Goal: Task Accomplishment & Management: Manage account settings

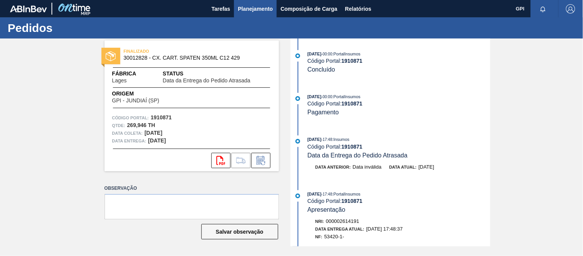
click at [264, 13] on span "Planejamento" at bounding box center [255, 8] width 35 height 9
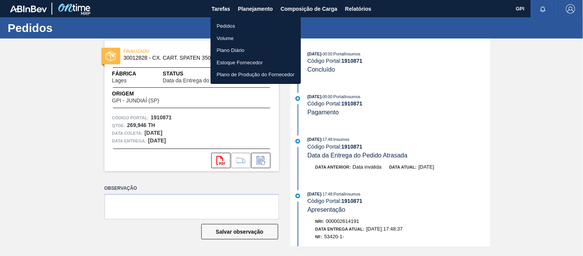
click at [239, 20] on li "Pedidos" at bounding box center [256, 26] width 90 height 12
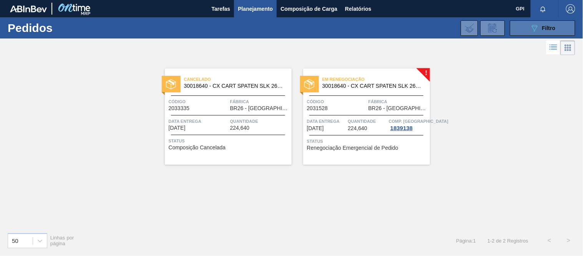
click at [529, 28] on button "089F7B8B-B2A5-4AFE-B5C0-19BA573D28AC Filtro" at bounding box center [542, 27] width 65 height 15
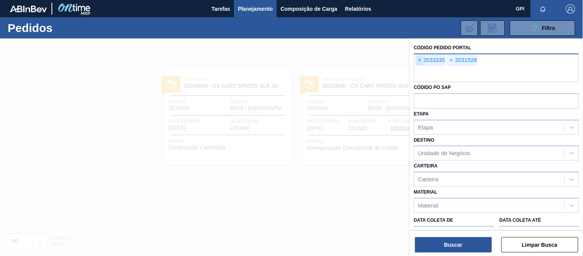
click at [423, 60] on span "×" at bounding box center [420, 60] width 7 height 9
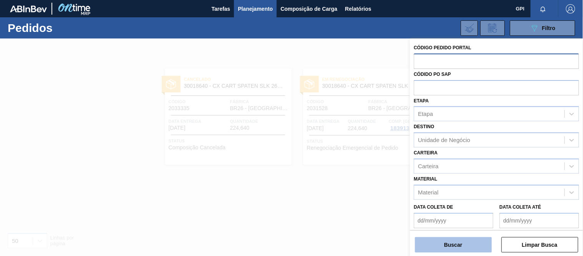
click at [463, 248] on button "Buscar" at bounding box center [453, 244] width 77 height 15
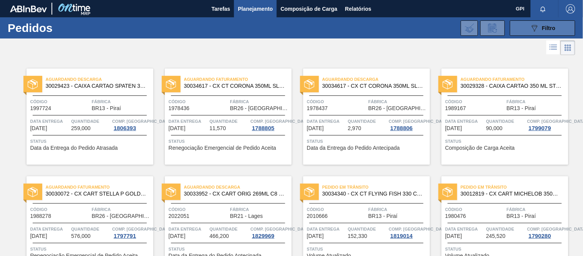
click at [535, 23] on icon "089F7B8B-B2A5-4AFE-B5C0-19BA573D28AC" at bounding box center [534, 27] width 9 height 9
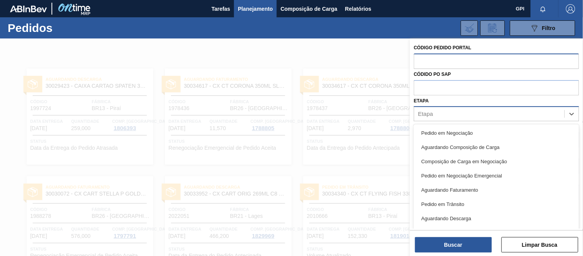
click at [448, 112] on div "Etapa" at bounding box center [490, 113] width 150 height 11
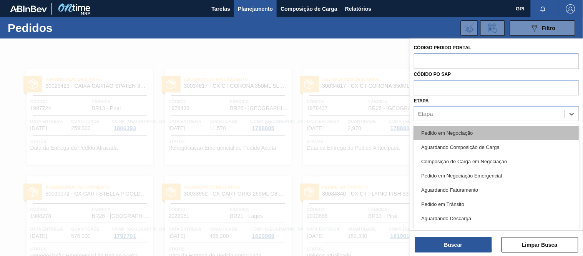
click at [450, 135] on div "Pedido em Negociação" at bounding box center [496, 133] width 165 height 14
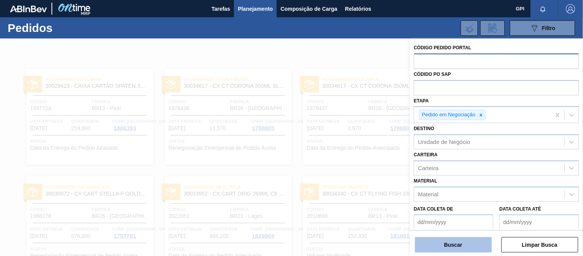
click at [446, 243] on button "Buscar" at bounding box center [453, 244] width 77 height 15
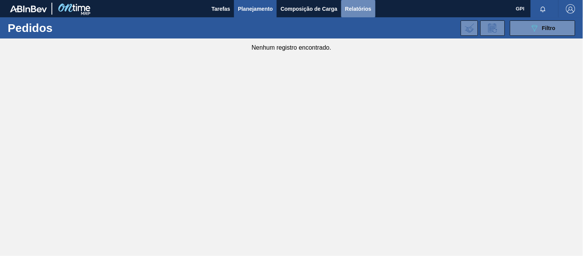
click at [355, 5] on span "Relatórios" at bounding box center [358, 8] width 26 height 9
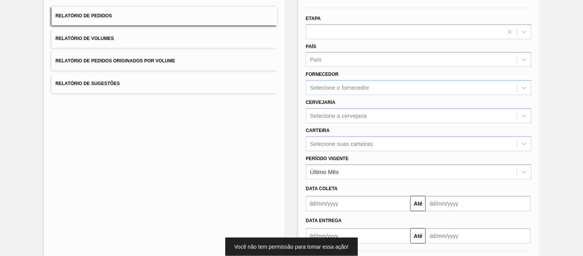
scroll to position [67, 0]
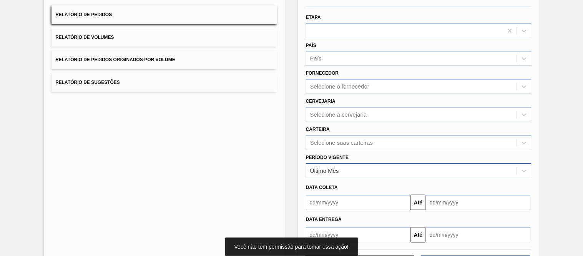
click at [345, 165] on div "Último Mês" at bounding box center [412, 170] width 211 height 11
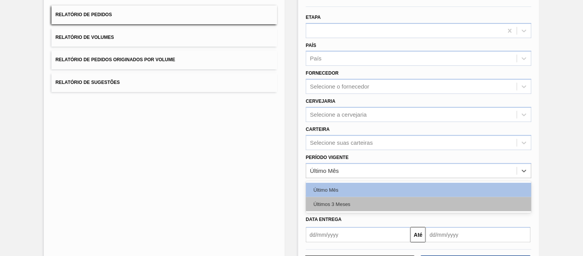
click at [330, 205] on div "Últimos 3 Meses" at bounding box center [419, 204] width 226 height 14
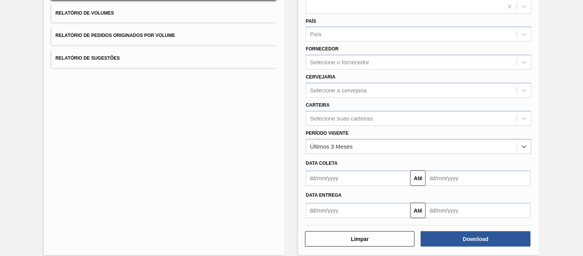
scroll to position [98, 0]
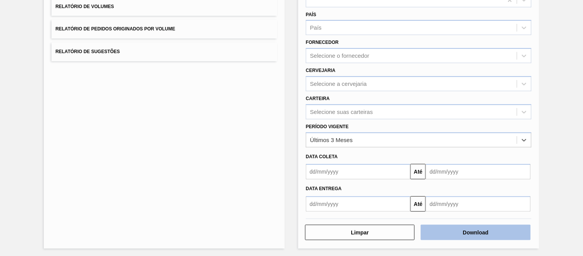
click at [453, 228] on button "Download" at bounding box center [476, 232] width 110 height 15
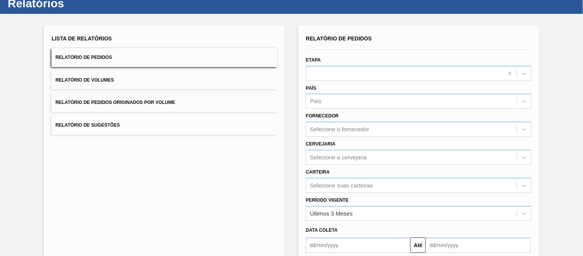
scroll to position [0, 0]
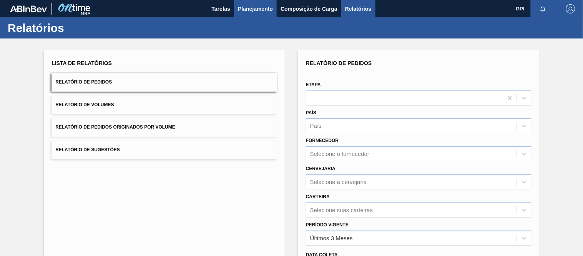
click at [264, 6] on span "Planejamento" at bounding box center [255, 8] width 35 height 9
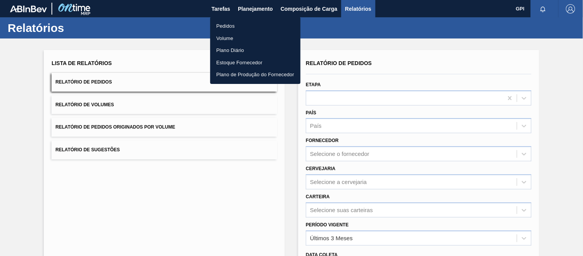
click at [232, 29] on li "Pedidos" at bounding box center [255, 26] width 90 height 12
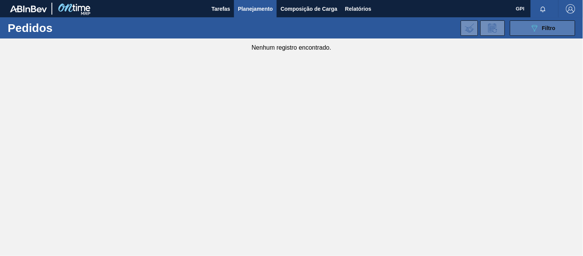
click at [570, 27] on button "089F7B8B-B2A5-4AFE-B5C0-19BA573D28AC Filtro" at bounding box center [542, 27] width 65 height 15
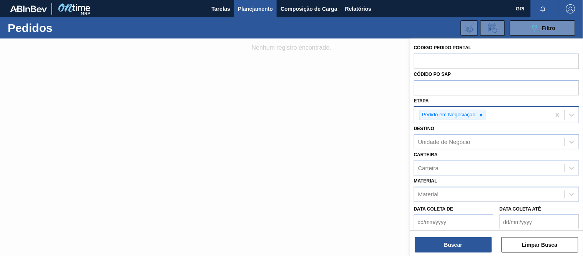
click at [483, 113] on icon at bounding box center [481, 114] width 5 height 5
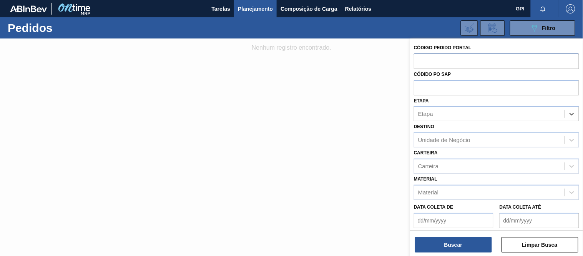
click at [460, 63] on input "text" at bounding box center [496, 60] width 165 height 15
paste input "text"
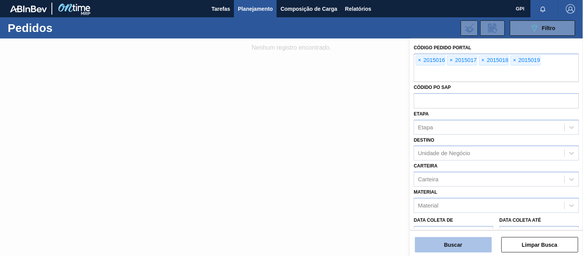
click at [474, 237] on button "Buscar" at bounding box center [453, 244] width 77 height 15
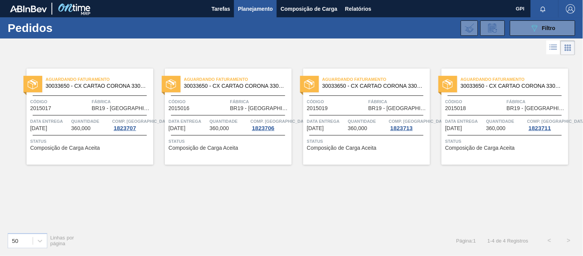
click at [218, 102] on span "Código" at bounding box center [199, 102] width 60 height 8
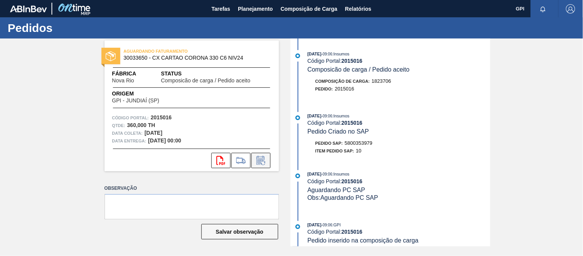
click at [258, 162] on icon at bounding box center [261, 160] width 12 height 9
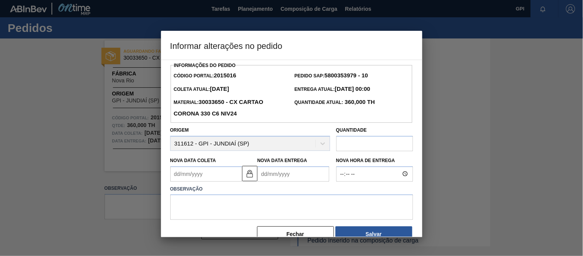
click at [217, 178] on Coleta2015016 "Nova Data Coleta" at bounding box center [206, 173] width 72 height 15
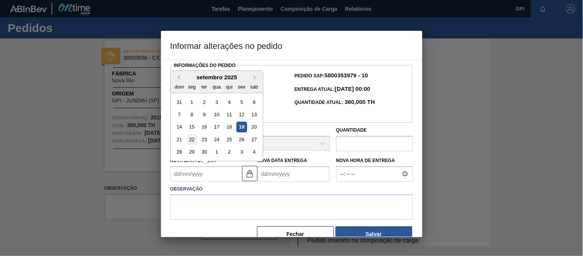
click at [189, 141] on div "22" at bounding box center [192, 139] width 10 height 10
type Coleta2015016 "22/09/2025"
type Entrega2015016 "24/09/2025"
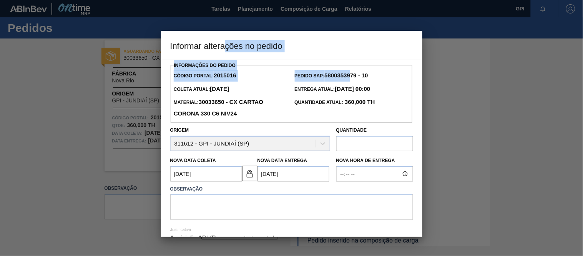
drag, startPoint x: 225, startPoint y: 39, endPoint x: 356, endPoint y: 66, distance: 133.5
click at [356, 66] on div "Informar alterações no pedido Informações do Pedido Código Portal: 2015016 Pedi…" at bounding box center [292, 134] width 262 height 206
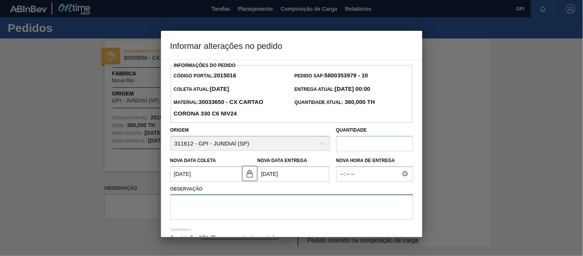
click at [222, 210] on textarea at bounding box center [291, 206] width 243 height 25
drag, startPoint x: 206, startPoint y: 205, endPoint x: 202, endPoint y: 200, distance: 5.7
click at [205, 203] on textarea "Antecipado9, conforme solicitação Cézar" at bounding box center [291, 206] width 243 height 25
click at [202, 200] on textarea "Antecipado9, conforme solicitação Cézar" at bounding box center [291, 206] width 243 height 25
click at [204, 203] on textarea "Antecipado9, conforme solicitação Cézar" at bounding box center [291, 206] width 243 height 25
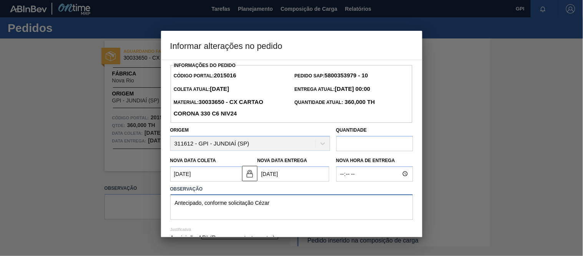
type textarea "Antecipado, conforme solicitação Cézar"
click at [293, 189] on label "Observação" at bounding box center [291, 188] width 243 height 11
drag, startPoint x: 234, startPoint y: 205, endPoint x: 139, endPoint y: 208, distance: 95.0
click at [139, 208] on div "Informar alterações no pedido Informações do Pedido Código Portal: 2015016 Pedi…" at bounding box center [291, 128] width 583 height 256
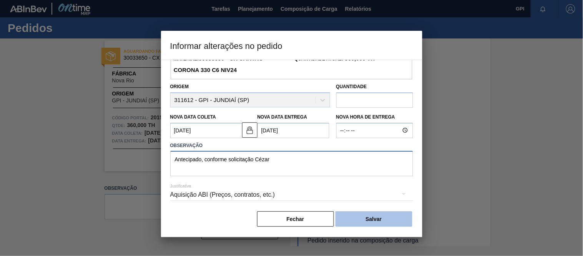
scroll to position [45, 0]
click at [376, 220] on button "Salvar" at bounding box center [374, 218] width 77 height 15
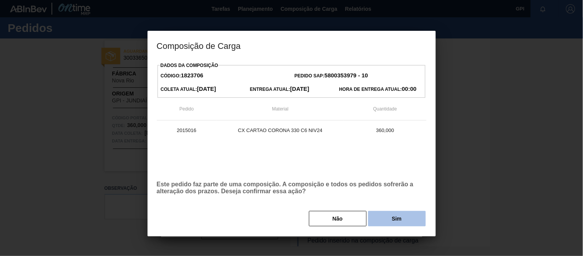
click at [401, 221] on button "Sim" at bounding box center [397, 218] width 58 height 15
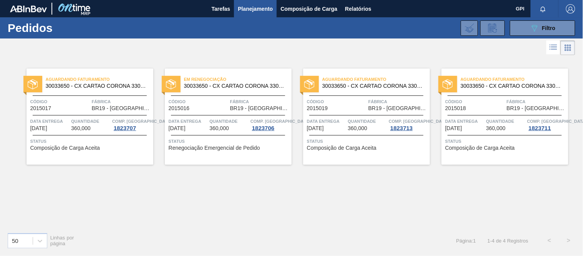
click at [75, 96] on div "Aguardando Faturamento 30033650 - CX CARTAO CORONA 330 C6 NIV24 Código 2015017 …" at bounding box center [90, 116] width 127 height 96
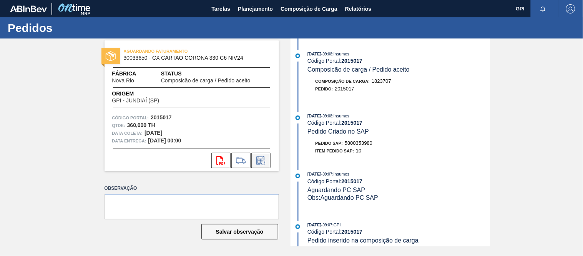
click at [263, 160] on icon at bounding box center [261, 160] width 12 height 9
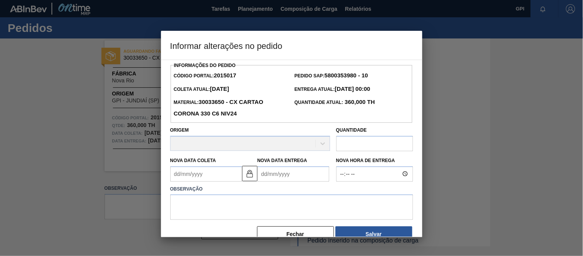
click at [214, 182] on Coleta2015017 "Nova Data Coleta" at bounding box center [206, 173] width 72 height 15
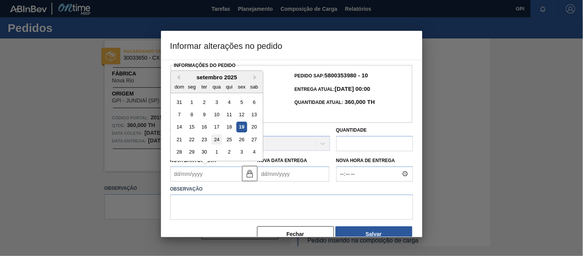
click at [213, 140] on div "24" at bounding box center [217, 139] width 10 height 10
type Coleta2015017 "24/09/2025"
type Entrega2015017 "26/09/2025"
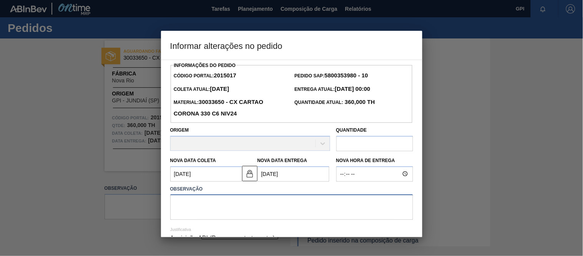
click at [222, 204] on textarea at bounding box center [291, 206] width 243 height 25
click at [250, 205] on textarea at bounding box center [291, 206] width 243 height 25
paste textarea "Antecipado, conforme solicitação Cézar"
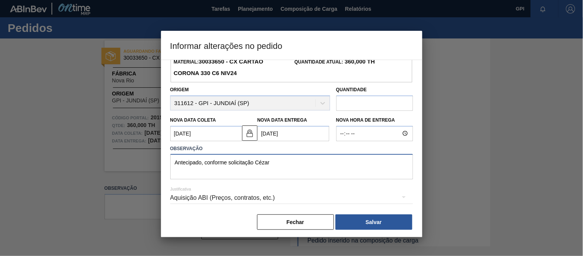
scroll to position [45, 0]
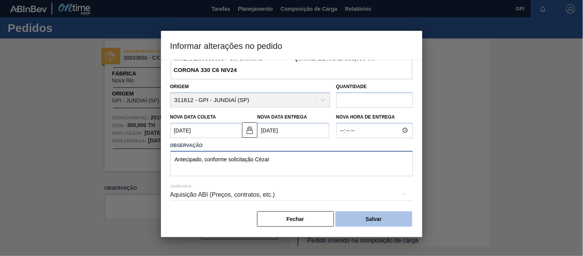
type textarea "Antecipado, conforme solicitação Cézar"
click at [365, 218] on button "Salvar" at bounding box center [374, 218] width 77 height 15
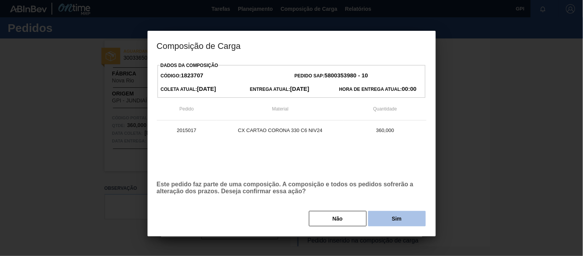
click at [402, 218] on button "Sim" at bounding box center [397, 218] width 58 height 15
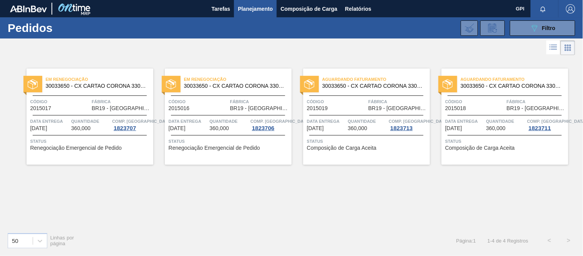
click at [460, 103] on span "Código" at bounding box center [476, 102] width 60 height 8
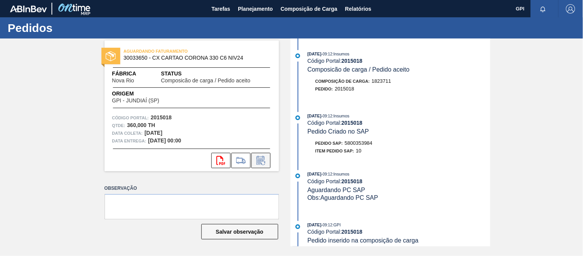
click at [259, 165] on button at bounding box center [261, 160] width 19 height 15
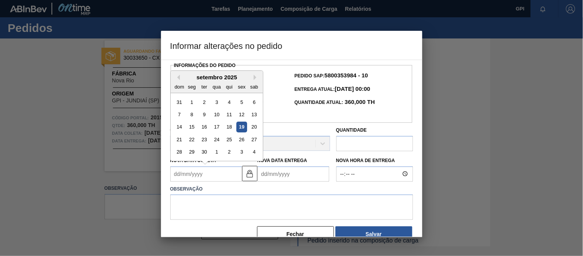
click at [218, 178] on Coleta2015018 "Nova Data Coleta" at bounding box center [206, 173] width 72 height 15
click at [245, 138] on div "26" at bounding box center [242, 139] width 10 height 10
type Coleta2015018 "26/09/2025"
type Entrega2015018 "28/09/2025"
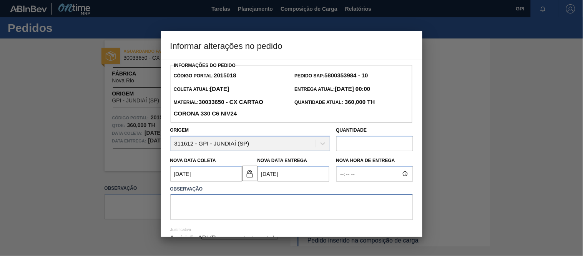
click at [223, 208] on textarea at bounding box center [291, 206] width 243 height 25
paste textarea "Antecipado, conforme solicitação Cézar"
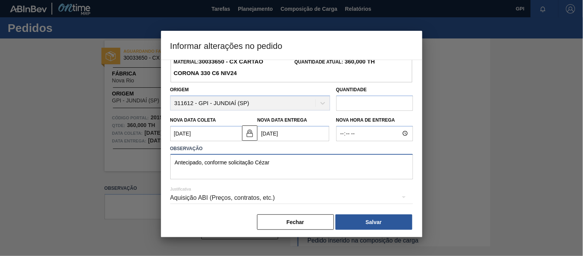
scroll to position [45, 0]
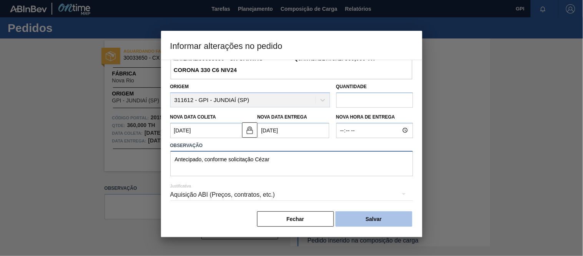
type textarea "Antecipado, conforme solicitação Cézar"
click at [368, 223] on button "Salvar" at bounding box center [374, 218] width 77 height 15
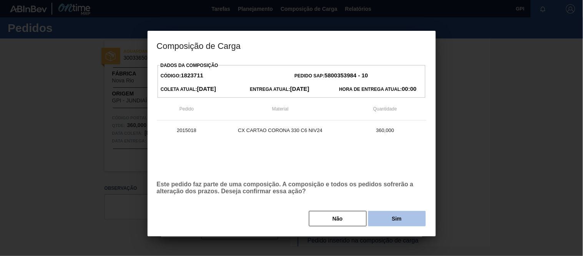
click at [386, 221] on button "Sim" at bounding box center [397, 218] width 58 height 15
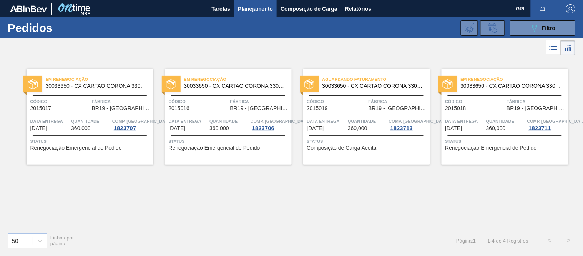
click at [337, 98] on span "Código" at bounding box center [337, 102] width 60 height 8
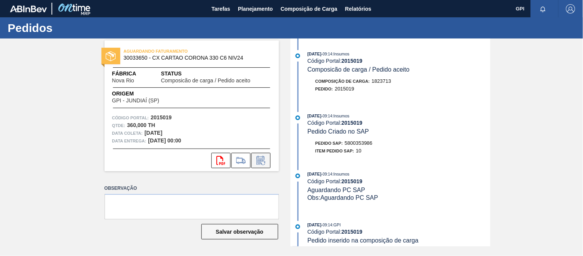
click at [264, 160] on icon at bounding box center [261, 160] width 12 height 9
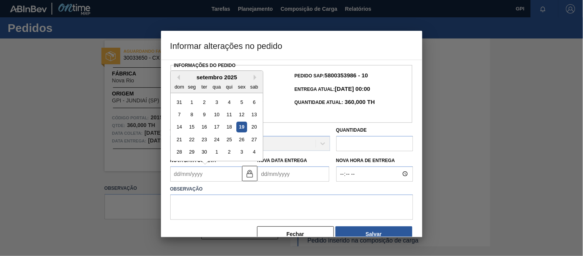
click at [204, 181] on Coleta2015019 "Nova Data Coleta" at bounding box center [206, 173] width 72 height 15
click at [253, 142] on div "27" at bounding box center [254, 139] width 10 height 10
type Coleta2015019 "27/09/2025"
type Entrega2015019 "29/09/2025"
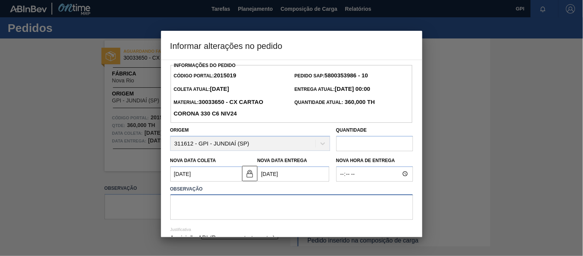
click at [232, 220] on textarea at bounding box center [291, 206] width 243 height 25
paste textarea "Antecipado, conforme solicitação Cézar"
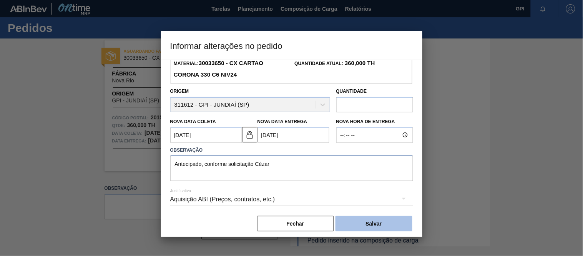
scroll to position [40, 0]
type textarea "Antecipado, conforme solicitação Cézar"
click at [364, 225] on button "Salvar" at bounding box center [374, 222] width 77 height 15
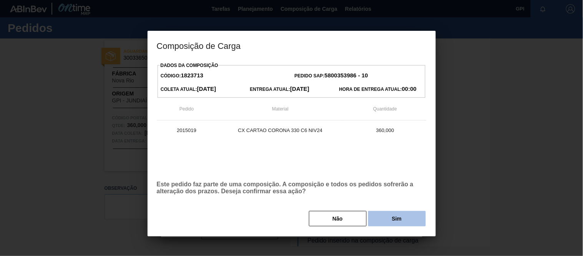
click at [386, 218] on button "Sim" at bounding box center [397, 218] width 58 height 15
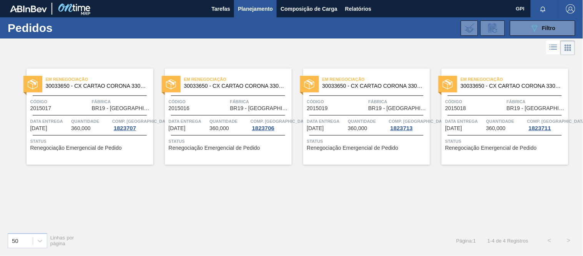
click at [460, 94] on div "Em renegociação 30033650 - CX CARTAO CORONA 330 C6 NIV24 Código 2015018 Fábrica…" at bounding box center [505, 116] width 127 height 96
click at [198, 93] on div "Em renegociação 30033650 - CX CARTAO CORONA 330 C6 NIV24 Código 2015016 Fábrica…" at bounding box center [228, 116] width 127 height 96
click at [60, 87] on span "30033650 - CX CARTAO CORONA 330 C6 NIV24" at bounding box center [97, 86] width 102 height 6
click at [541, 27] on div "089F7B8B-B2A5-4AFE-B5C0-19BA573D28AC Filtro" at bounding box center [543, 27] width 26 height 9
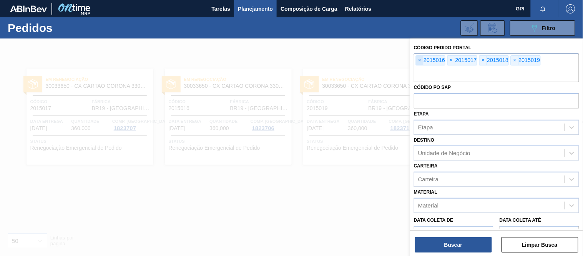
click at [418, 59] on span "×" at bounding box center [420, 60] width 7 height 9
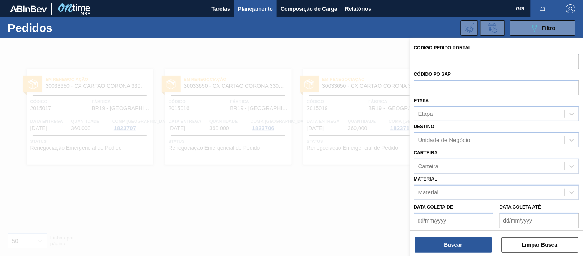
paste input "text"
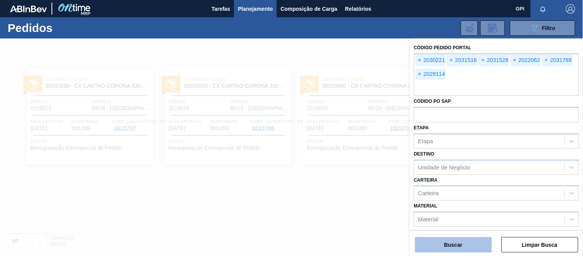
click at [481, 240] on button "Buscar" at bounding box center [453, 244] width 77 height 15
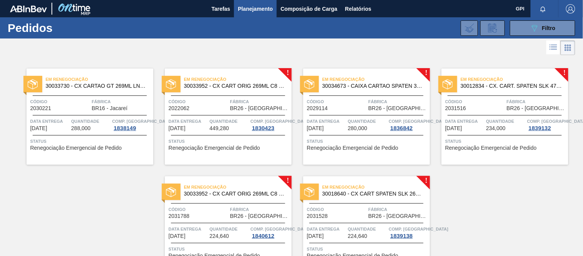
click at [208, 98] on span "Código" at bounding box center [199, 102] width 60 height 8
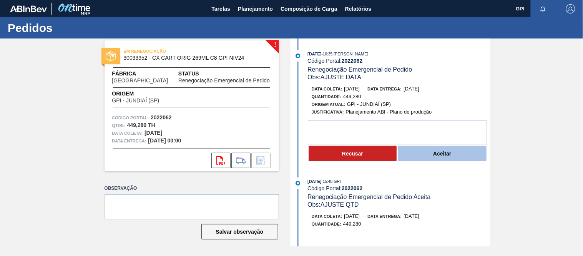
click at [424, 153] on button "Aceitar" at bounding box center [442, 153] width 88 height 15
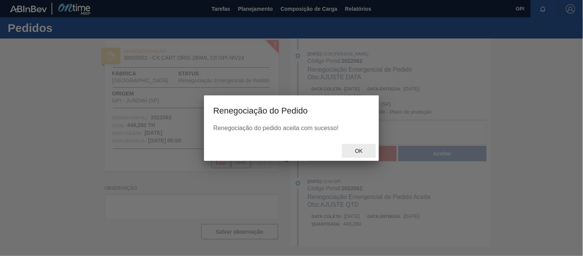
click at [363, 149] on span "Ok" at bounding box center [359, 151] width 20 height 6
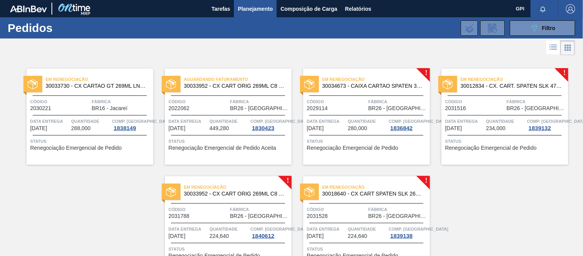
click at [90, 108] on div "Código 2030221 Fábrica BR16 - Jacareí" at bounding box center [90, 104] width 127 height 13
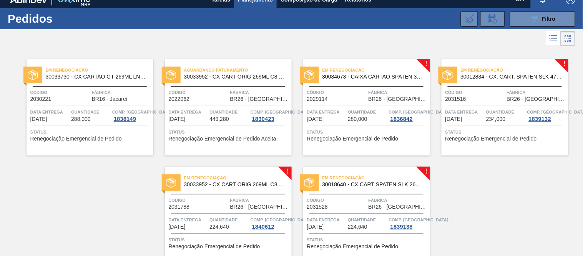
scroll to position [15, 0]
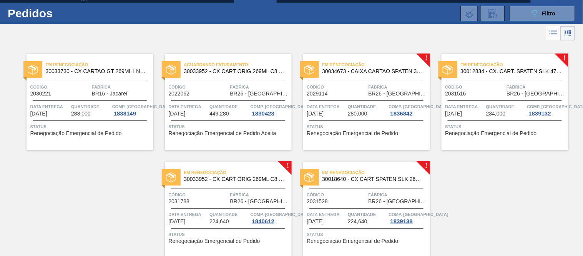
click at [474, 95] on div "Código 2031516" at bounding box center [476, 89] width 60 height 13
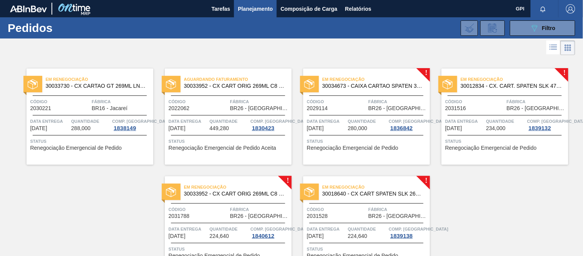
click at [189, 114] on div "Aguardando Faturamento 30033952 - CX CART ORIG 269ML C8 GPI NIV24 Código 202206…" at bounding box center [228, 116] width 127 height 96
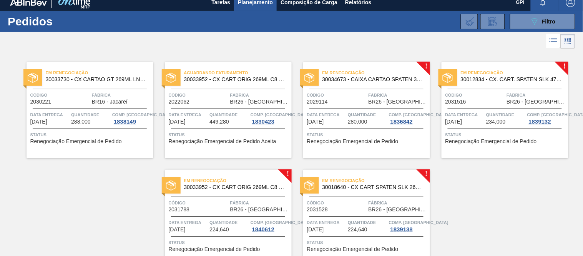
scroll to position [10, 0]
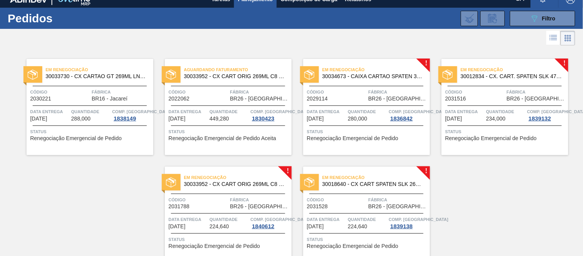
click at [352, 110] on span "Quantidade" at bounding box center [367, 112] width 39 height 8
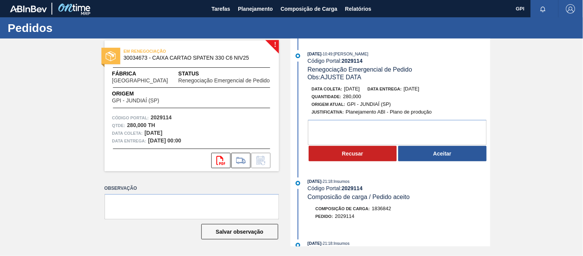
drag, startPoint x: 368, startPoint y: 90, endPoint x: 343, endPoint y: 91, distance: 24.6
click at [343, 91] on div "Data coleta: 25/10/2025" at bounding box center [336, 89] width 48 height 8
copy span "[DATE]"
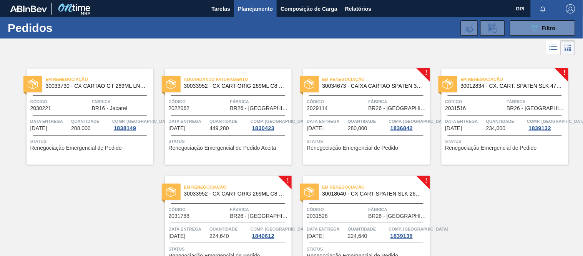
click at [222, 214] on div "Código 2031788" at bounding box center [199, 211] width 60 height 13
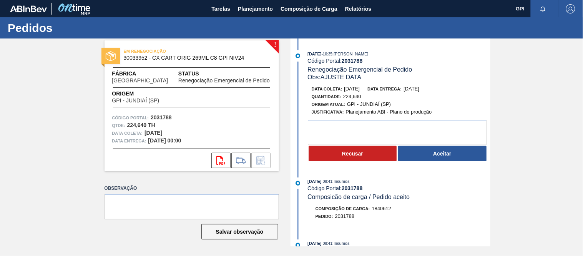
drag, startPoint x: 368, startPoint y: 89, endPoint x: 343, endPoint y: 90, distance: 24.2
click at [343, 90] on div "Data coleta: 11/10/2025" at bounding box center [336, 89] width 48 height 8
copy span "11/10/2025"
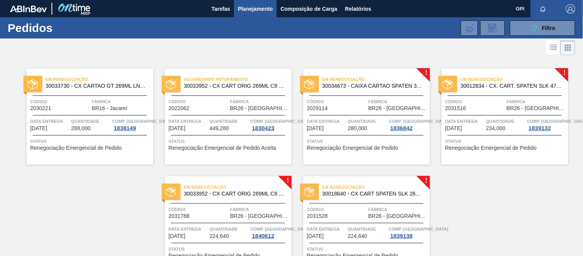
click at [375, 200] on div "Em renegociação 30018640 - CX CART SPATEN SLK 269C8 429 276G Código 2031528 Fáb…" at bounding box center [366, 224] width 127 height 96
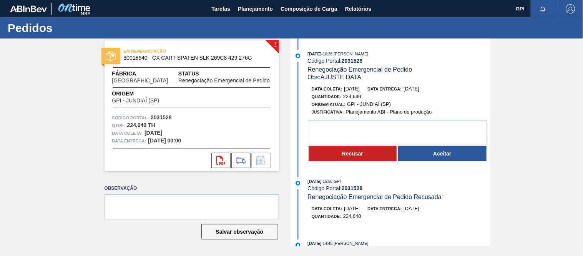
drag, startPoint x: 370, startPoint y: 88, endPoint x: 345, endPoint y: 90, distance: 25.1
click at [345, 90] on div "Data coleta: 15/10/2025 Data entrega: 16/10/2025" at bounding box center [403, 89] width 183 height 8
copy span "15/10/2025"
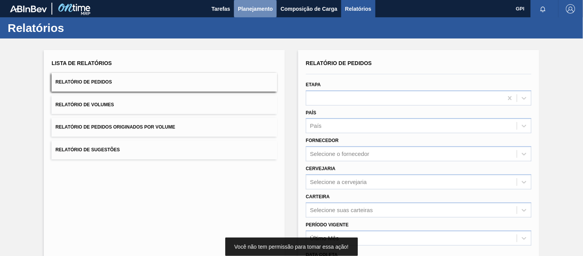
click at [257, 3] on button "Planejamento" at bounding box center [255, 8] width 43 height 17
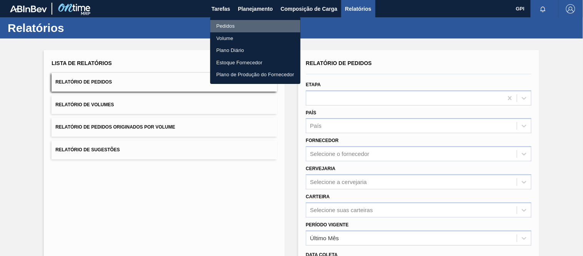
click at [236, 27] on li "Pedidos" at bounding box center [255, 26] width 90 height 12
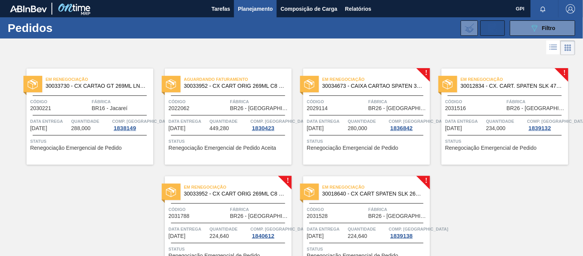
click at [234, 0] on button "Planejamento" at bounding box center [255, 8] width 43 height 17
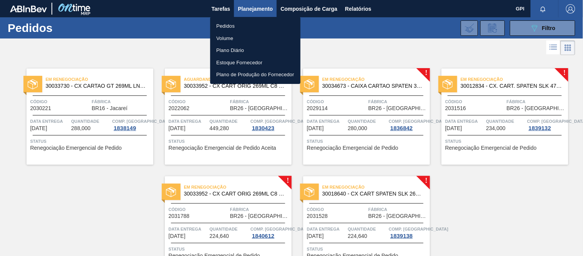
click at [532, 22] on div at bounding box center [291, 128] width 583 height 256
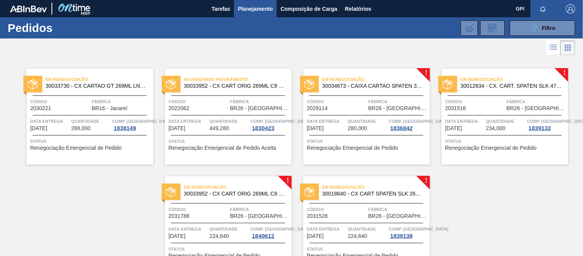
click at [531, 25] on icon "089F7B8B-B2A5-4AFE-B5C0-19BA573D28AC" at bounding box center [534, 27] width 9 height 9
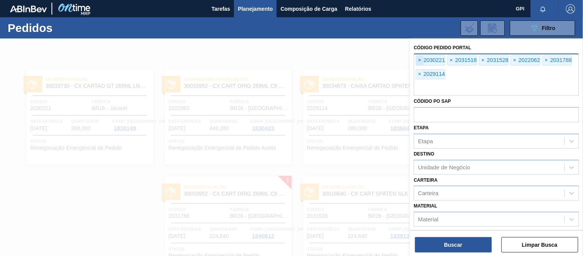
click at [423, 59] on span "×" at bounding box center [420, 60] width 7 height 9
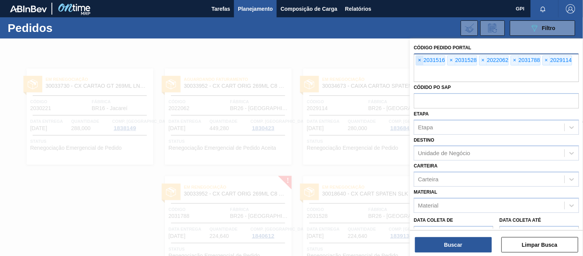
click at [423, 59] on span "×" at bounding box center [420, 60] width 7 height 9
click at [422, 59] on span "×" at bounding box center [420, 60] width 7 height 9
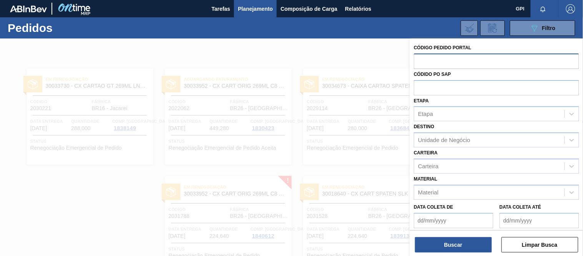
paste input "text"
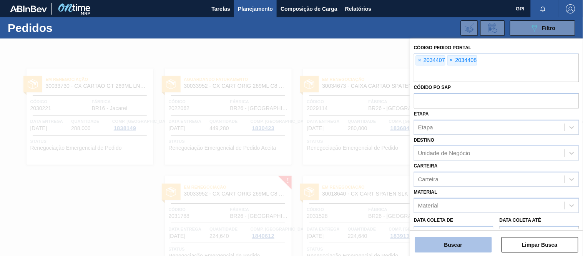
click at [455, 243] on button "Buscar" at bounding box center [453, 244] width 77 height 15
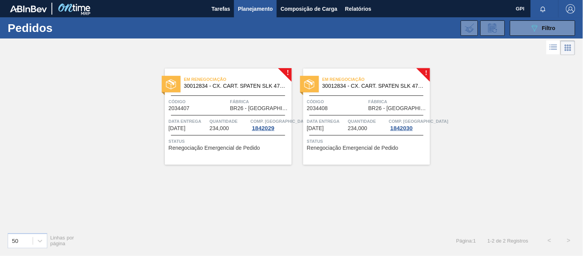
click at [213, 118] on span "Quantidade" at bounding box center [229, 121] width 39 height 8
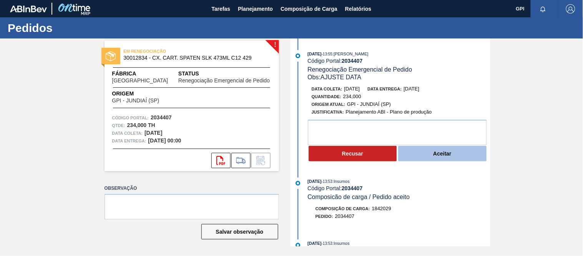
click at [417, 153] on button "Aceitar" at bounding box center [442, 153] width 88 height 15
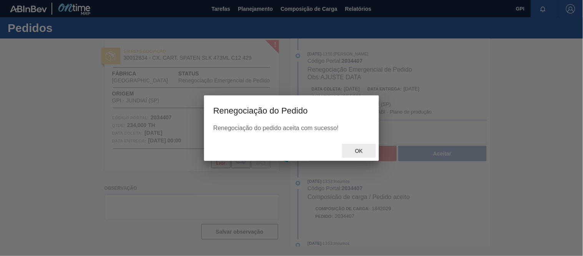
click at [356, 147] on div "Ok" at bounding box center [359, 151] width 34 height 14
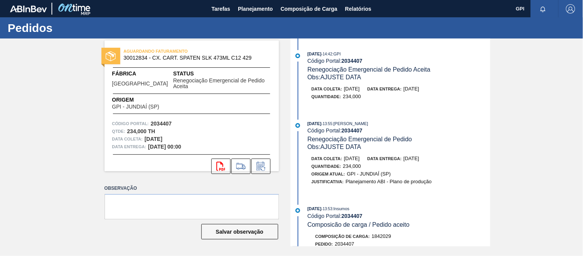
drag, startPoint x: 173, startPoint y: 133, endPoint x: 145, endPoint y: 133, distance: 28.5
click at [145, 135] on div "Data coleta: 05/10/2025" at bounding box center [191, 139] width 159 height 8
copy strong "[DATE]"
click at [297, 123] on div at bounding box center [299, 126] width 12 height 12
click at [170, 120] on strong "2034407" at bounding box center [161, 123] width 21 height 6
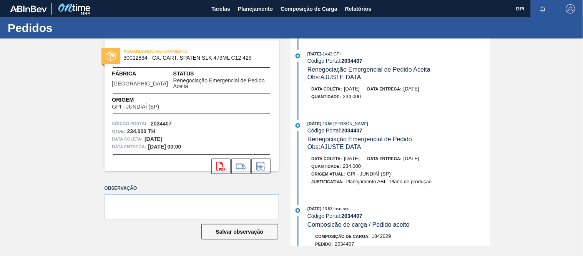
click at [167, 120] on strong "2034407" at bounding box center [161, 123] width 21 height 6
click at [163, 120] on strong "2034407" at bounding box center [161, 123] width 21 height 6
copy strong "2034407"
click at [188, 135] on div "Data coleta: 05/10/2025" at bounding box center [191, 139] width 159 height 8
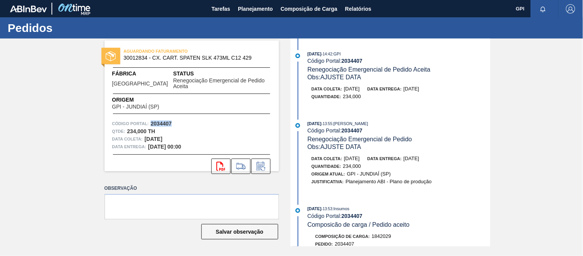
drag, startPoint x: 172, startPoint y: 116, endPoint x: 150, endPoint y: 114, distance: 21.6
click at [150, 120] on div "Código Portal: 2034407" at bounding box center [191, 124] width 159 height 8
copy strong "2034407"
drag, startPoint x: 185, startPoint y: 130, endPoint x: 180, endPoint y: 136, distance: 7.9
click at [185, 135] on div "Data coleta: 05/10/2025" at bounding box center [191, 139] width 159 height 8
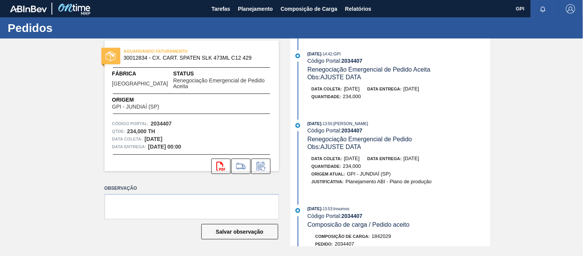
drag, startPoint x: 168, startPoint y: 131, endPoint x: 148, endPoint y: 127, distance: 20.4
click at [147, 128] on div "Código Portal: 2034407 Qtde : 234,000 TH Data coleta: 05/10/2025 Data entrega: …" at bounding box center [192, 135] width 175 height 31
click at [176, 127] on div "Qtde : 234,000 TH" at bounding box center [191, 131] width 159 height 8
drag, startPoint x: 173, startPoint y: 131, endPoint x: 146, endPoint y: 132, distance: 26.9
click at [146, 135] on div "Data coleta: 05/10/2025" at bounding box center [191, 139] width 159 height 8
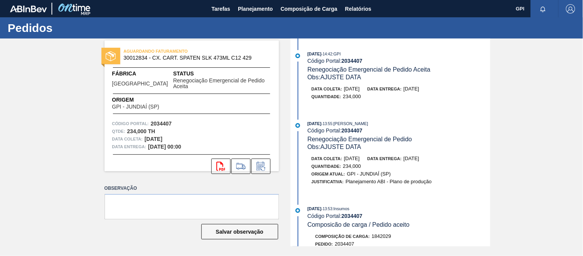
copy strong "05/10/2025"
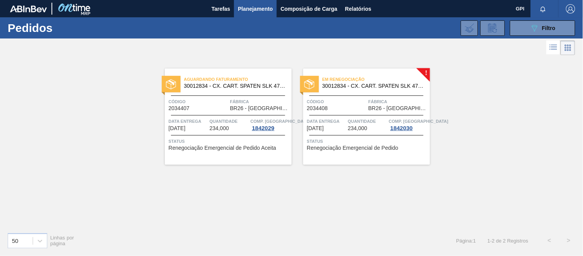
click at [357, 93] on div "Em renegociação 30012834 - CX. CART. SPATEN SLK 473ML C12 429 Código 2034408 Fá…" at bounding box center [366, 116] width 127 height 96
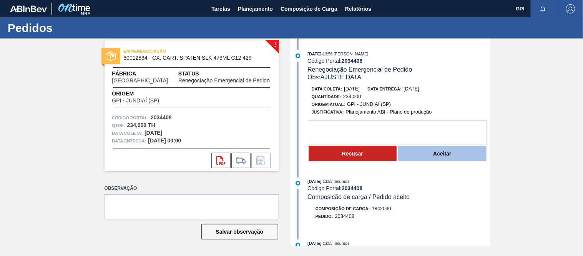
click at [445, 158] on button "Aceitar" at bounding box center [442, 153] width 88 height 15
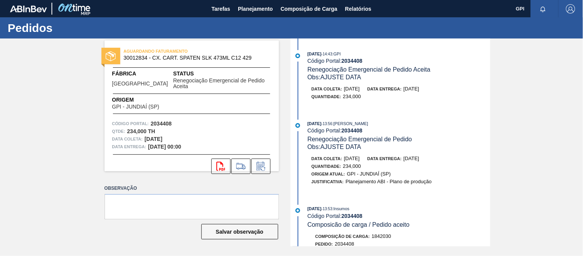
click at [163, 120] on strong "2034408" at bounding box center [161, 123] width 21 height 6
copy strong "2034408"
click at [193, 127] on div "Qtde : 234,000 TH" at bounding box center [191, 131] width 159 height 8
drag, startPoint x: 173, startPoint y: 132, endPoint x: 145, endPoint y: 132, distance: 27.7
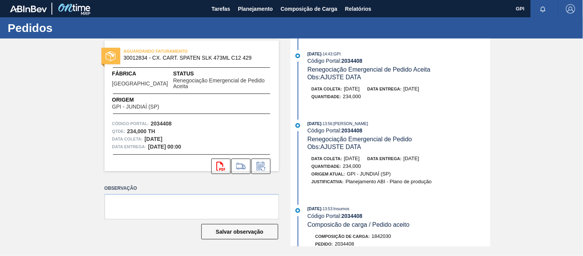
click at [145, 135] on div "Data coleta: 23/10/2025" at bounding box center [191, 139] width 159 height 8
copy strong "23/10/2025"
click at [199, 127] on div "Qtde : 234,000 TH" at bounding box center [191, 131] width 159 height 8
click at [162, 120] on strong "2034408" at bounding box center [161, 123] width 21 height 6
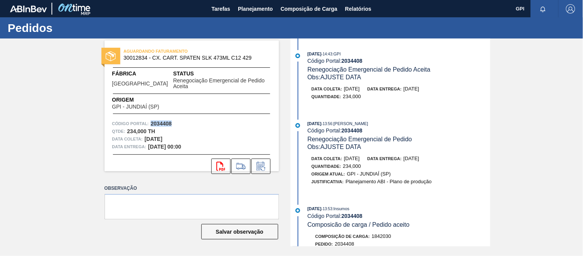
copy strong "2034408"
click at [220, 158] on button "svg{fill:#ff0000}" at bounding box center [221, 165] width 19 height 15
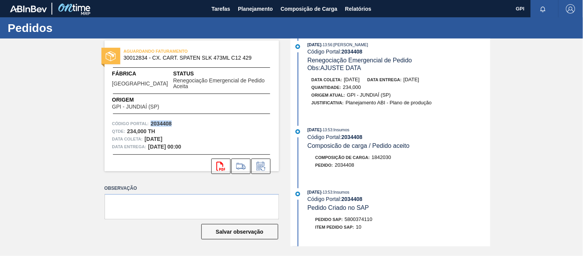
scroll to position [80, 0]
click at [367, 221] on span "5800374110" at bounding box center [359, 218] width 28 height 6
copy span "5800374110"
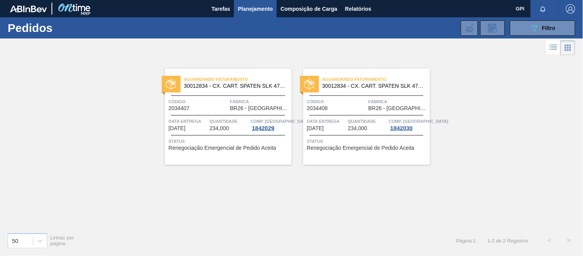
click at [238, 97] on div "Aguardando Faturamento 30012834 - CX. CART. SPATEN SLK 473ML C12 429 Código 203…" at bounding box center [228, 116] width 127 height 96
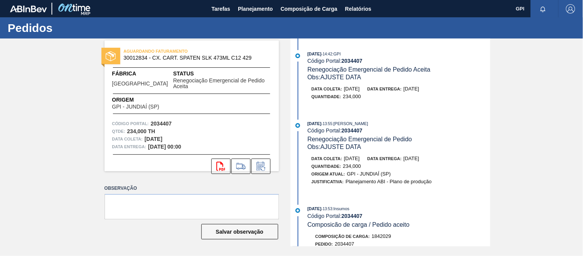
click at [170, 120] on strong "2034407" at bounding box center [161, 123] width 21 height 6
copy strong "2034407"
click at [220, 162] on icon "svg{fill:#ff0000}" at bounding box center [221, 166] width 9 height 9
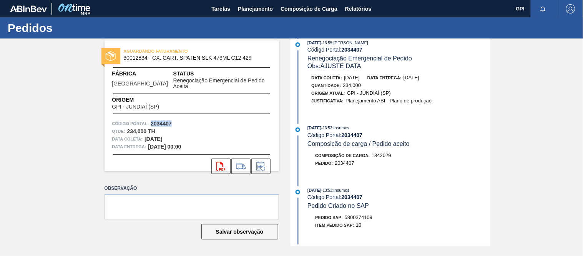
scroll to position [82, 0]
click at [366, 218] on span "5800374109" at bounding box center [359, 216] width 28 height 6
copy span "5800374109"
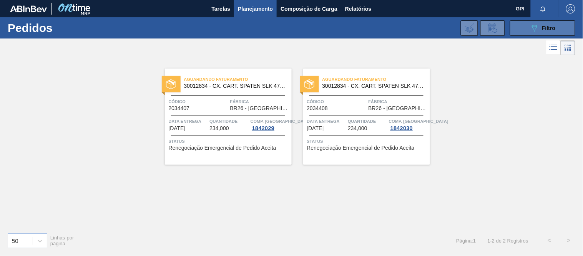
click at [517, 27] on button "089F7B8B-B2A5-4AFE-B5C0-19BA573D28AC Filtro" at bounding box center [542, 27] width 65 height 15
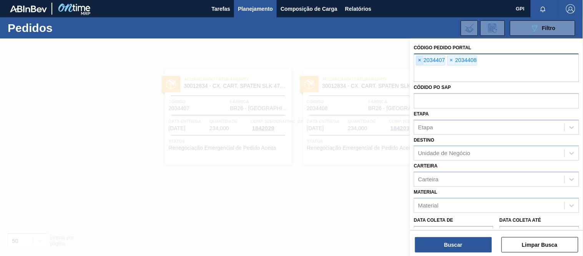
click at [418, 60] on span "×" at bounding box center [420, 60] width 7 height 9
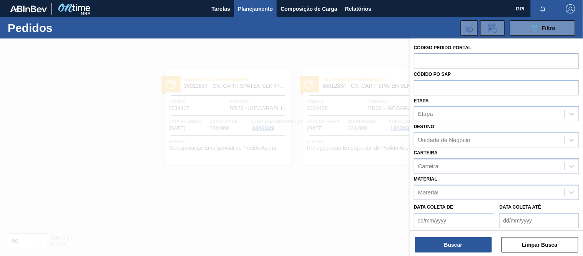
paste input "2034428"
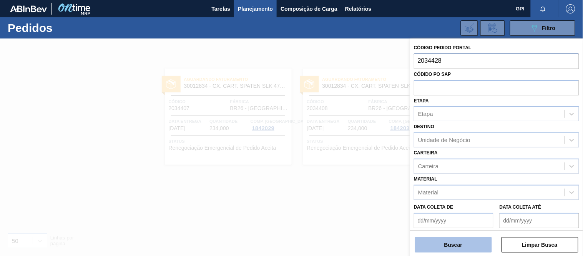
type input "2034428"
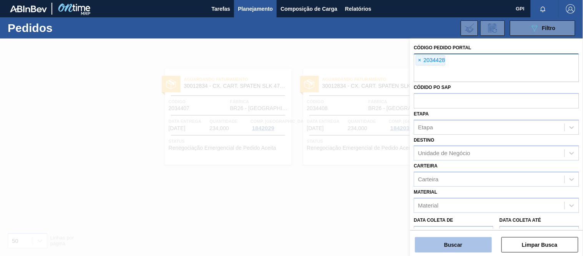
click at [470, 243] on button "Buscar" at bounding box center [453, 244] width 77 height 15
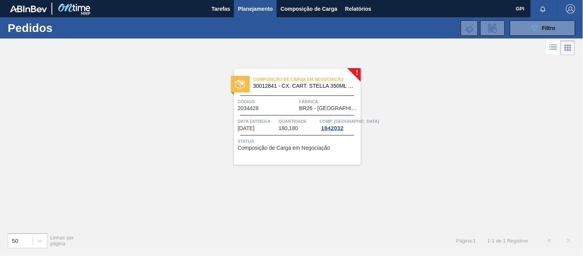
click at [293, 107] on div "Código 2034428" at bounding box center [268, 104] width 60 height 13
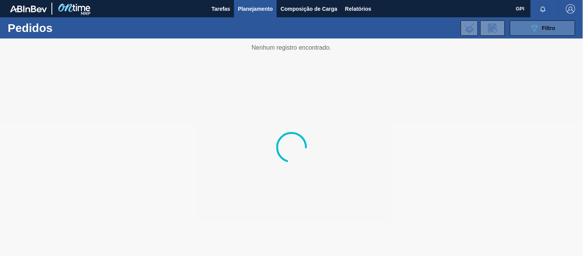
drag, startPoint x: 511, startPoint y: 28, endPoint x: 513, endPoint y: 32, distance: 4.5
click at [511, 28] on button "089F7B8B-B2A5-4AFE-B5C0-19BA573D28AC Filtro" at bounding box center [542, 27] width 65 height 15
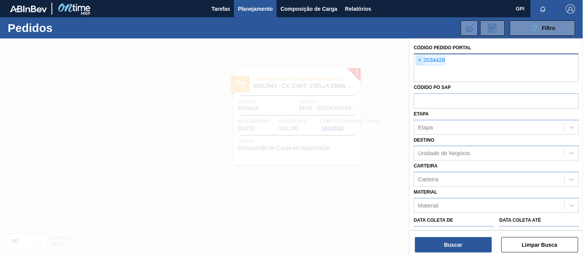
click at [421, 60] on span "×" at bounding box center [420, 60] width 7 height 9
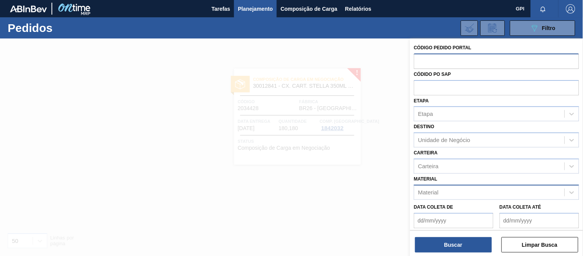
click at [452, 191] on div "Material" at bounding box center [490, 192] width 150 height 11
paste input "30033650"
type input "30033650"
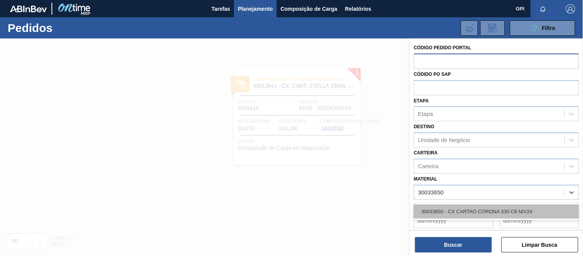
click at [460, 204] on div "30033650 - CX CARTAO CORONA 330 C6 NIV24" at bounding box center [496, 211] width 165 height 14
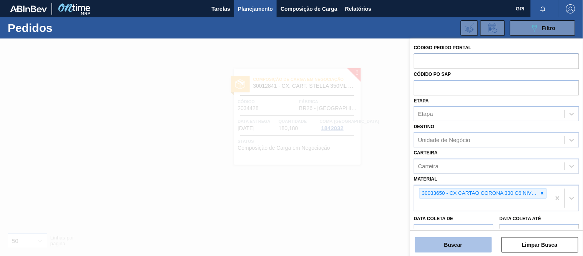
click at [458, 248] on button "Buscar" at bounding box center [453, 244] width 77 height 15
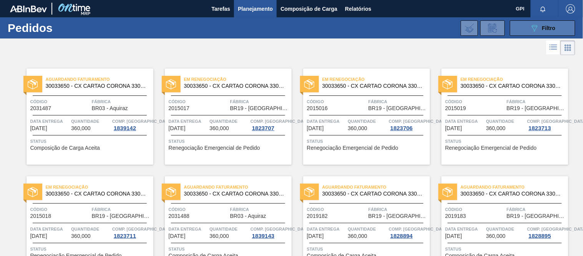
click at [535, 25] on icon "089F7B8B-B2A5-4AFE-B5C0-19BA573D28AC" at bounding box center [534, 27] width 9 height 9
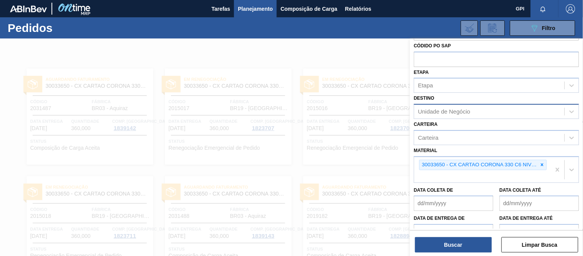
scroll to position [30, 0]
click at [472, 107] on div "Unidade de Negócio" at bounding box center [490, 110] width 150 height 11
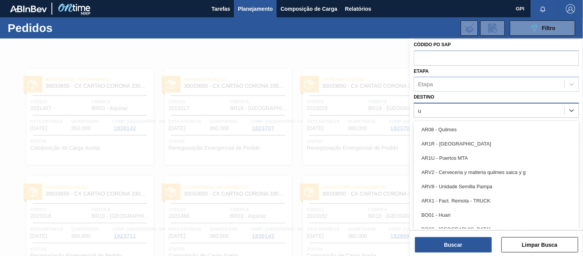
type input "ub"
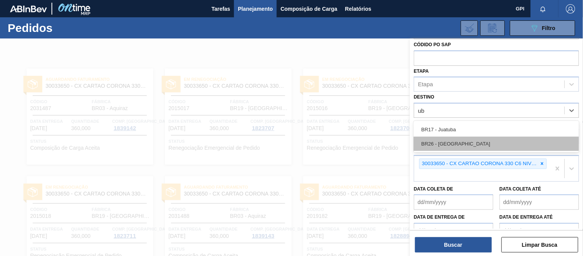
click at [432, 143] on div "BR26 - [GEOGRAPHIC_DATA]" at bounding box center [496, 144] width 165 height 14
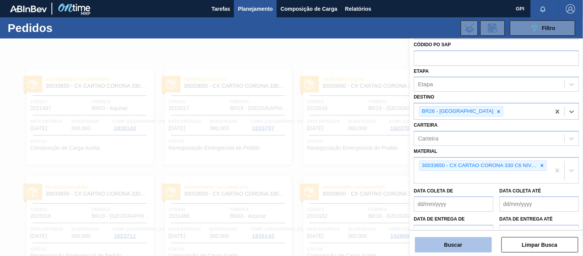
click at [451, 238] on button "Buscar" at bounding box center [453, 244] width 77 height 15
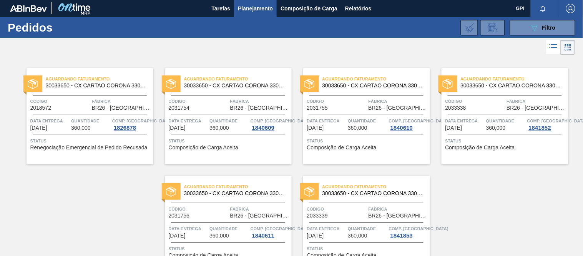
scroll to position [0, 0]
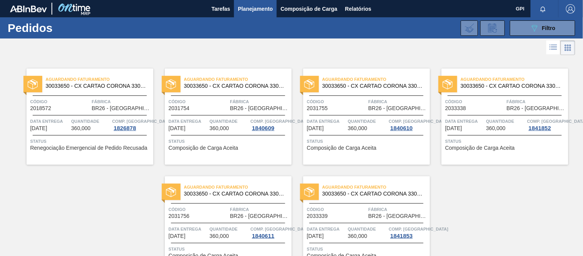
click at [249, 5] on span "Planejamento" at bounding box center [255, 8] width 35 height 9
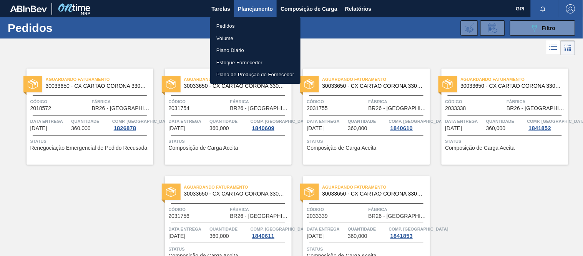
click at [232, 24] on li "Pedidos" at bounding box center [255, 26] width 90 height 12
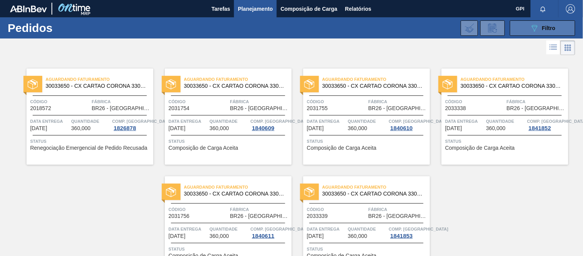
click at [539, 28] on div "089F7B8B-B2A5-4AFE-B5C0-19BA573D28AC Filtro" at bounding box center [543, 27] width 26 height 9
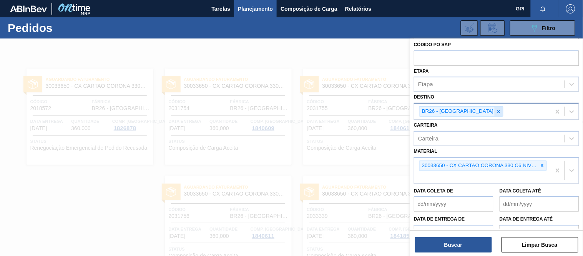
click at [495, 107] on div at bounding box center [499, 112] width 8 height 10
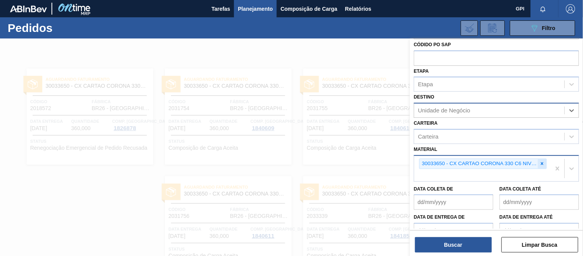
click at [542, 164] on icon at bounding box center [542, 163] width 5 height 5
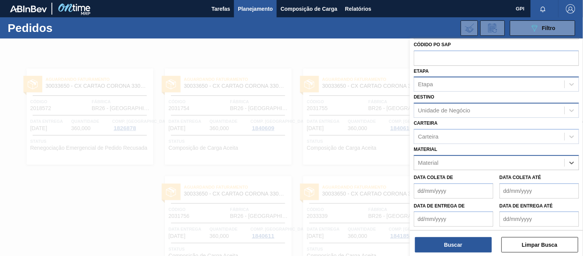
click at [465, 87] on div "Etapa" at bounding box center [490, 84] width 150 height 11
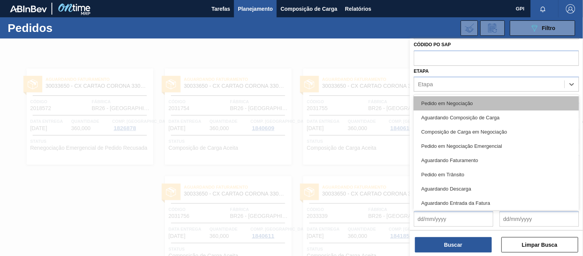
click at [451, 97] on div "Pedido em Negociação" at bounding box center [496, 103] width 165 height 14
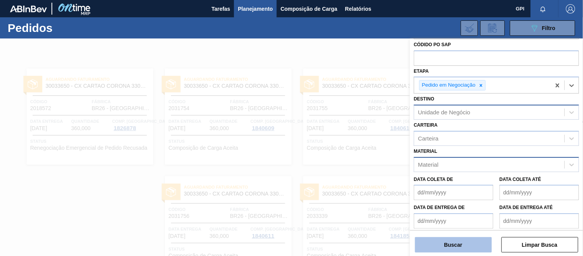
click at [454, 246] on button "Buscar" at bounding box center [453, 244] width 77 height 15
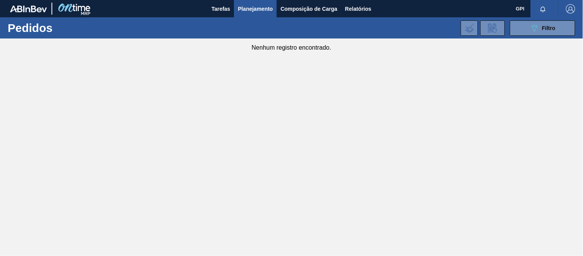
click at [195, 129] on main "Tarefas Planejamento Composição de Carga Relatórios GPI Marcar todas como lido …" at bounding box center [291, 128] width 583 height 256
click at [533, 24] on icon "089F7B8B-B2A5-4AFE-B5C0-19BA573D28AC" at bounding box center [534, 27] width 9 height 9
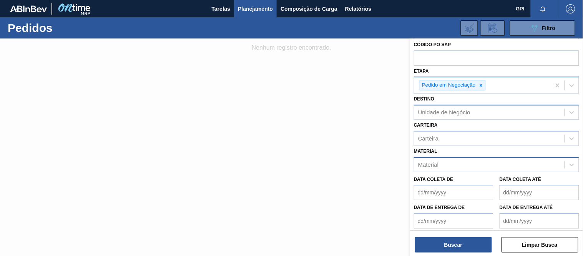
click at [483, 86] on icon at bounding box center [481, 85] width 5 height 5
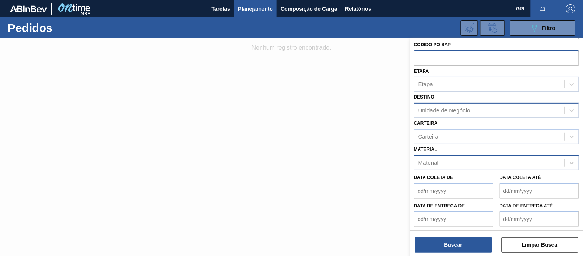
click at [460, 55] on input "text" at bounding box center [496, 57] width 165 height 15
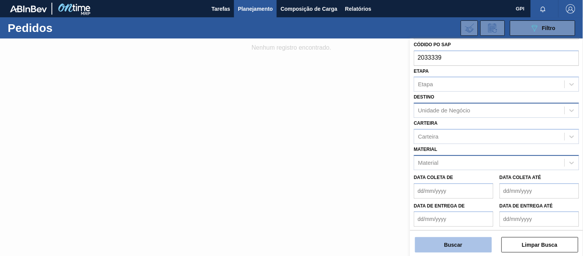
type input "2033339"
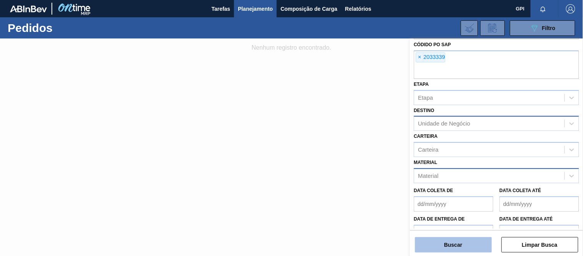
click at [461, 246] on button "Buscar" at bounding box center [453, 244] width 77 height 15
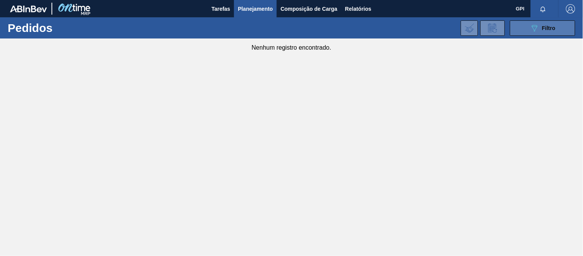
click at [518, 24] on button "089F7B8B-B2A5-4AFE-B5C0-19BA573D28AC Filtro" at bounding box center [542, 27] width 65 height 15
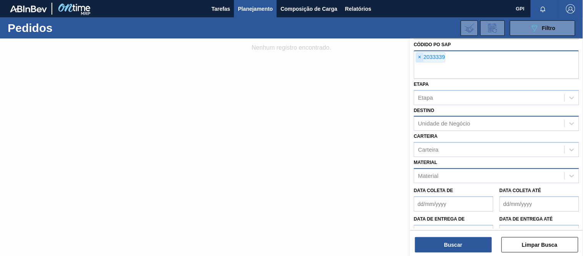
click at [419, 59] on span "×" at bounding box center [420, 57] width 7 height 9
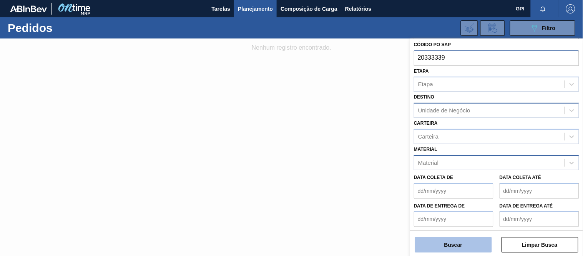
type input "20333339"
click at [470, 244] on button "Buscar" at bounding box center [453, 244] width 77 height 15
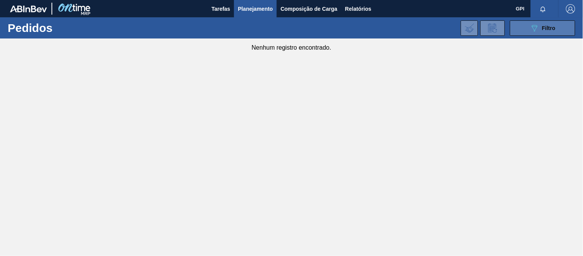
click at [543, 33] on button "089F7B8B-B2A5-4AFE-B5C0-19BA573D28AC Filtro" at bounding box center [542, 27] width 65 height 15
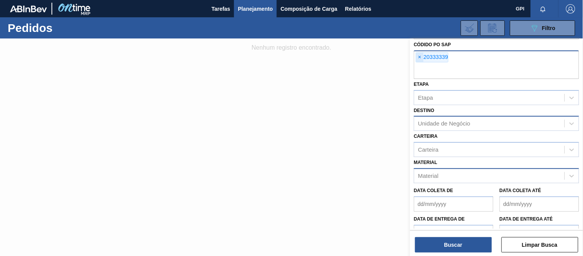
click at [424, 57] on span "×" at bounding box center [420, 57] width 7 height 9
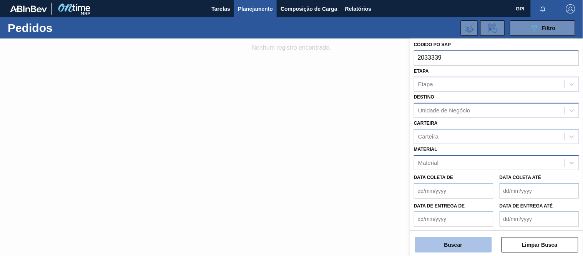
type input "2033339"
click at [458, 244] on button "Buscar" at bounding box center [453, 244] width 77 height 15
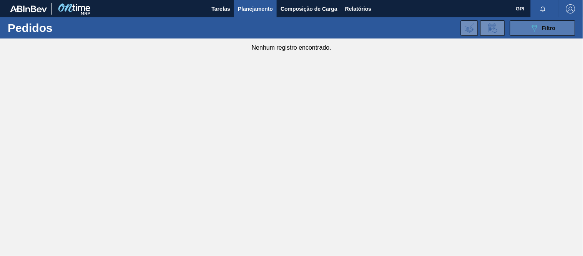
click at [532, 34] on button "089F7B8B-B2A5-4AFE-B5C0-19BA573D28AC Filtro" at bounding box center [542, 27] width 65 height 15
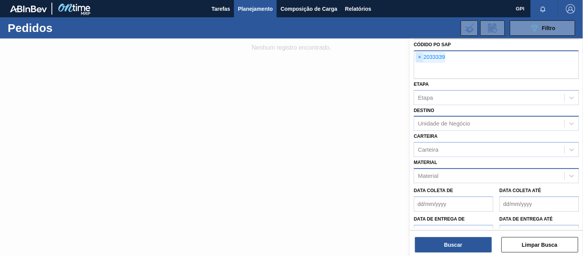
click at [419, 58] on span "×" at bounding box center [420, 57] width 7 height 9
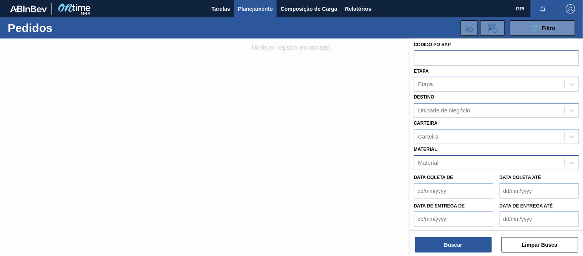
click at [425, 56] on input "text" at bounding box center [496, 57] width 165 height 15
click at [425, 59] on input "text" at bounding box center [496, 57] width 165 height 15
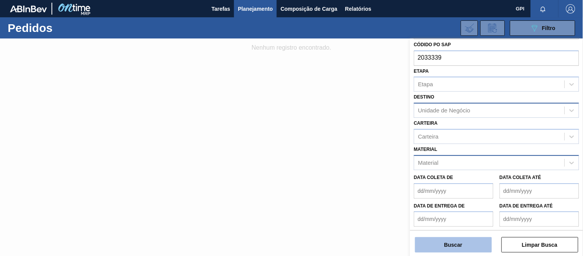
type input "2033339"
click at [467, 242] on button "Buscar" at bounding box center [453, 244] width 77 height 15
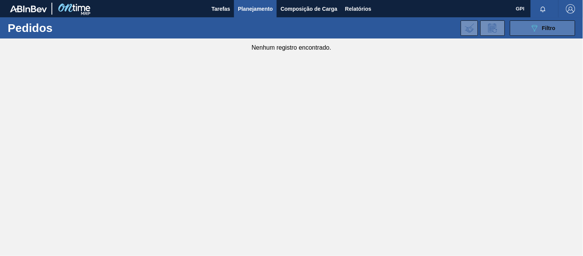
click at [519, 27] on button "089F7B8B-B2A5-4AFE-B5C0-19BA573D28AC Filtro" at bounding box center [542, 27] width 65 height 15
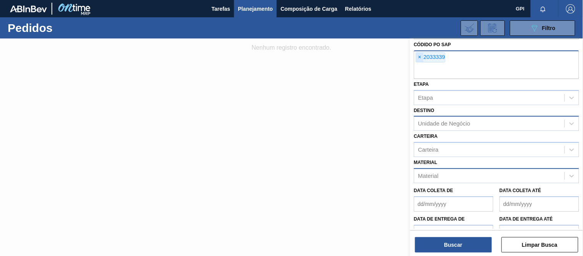
click at [422, 56] on span "×" at bounding box center [420, 57] width 7 height 9
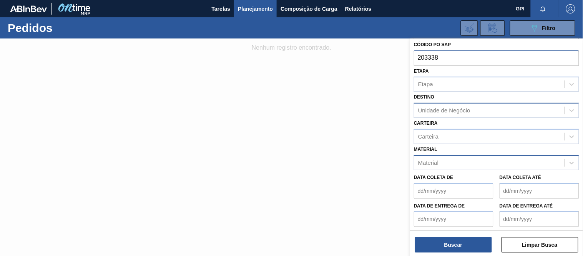
click at [432, 55] on input "203338" at bounding box center [496, 57] width 165 height 15
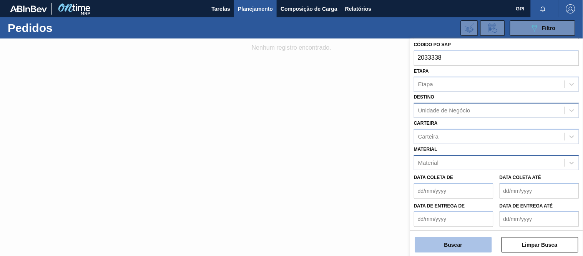
type input "2033338"
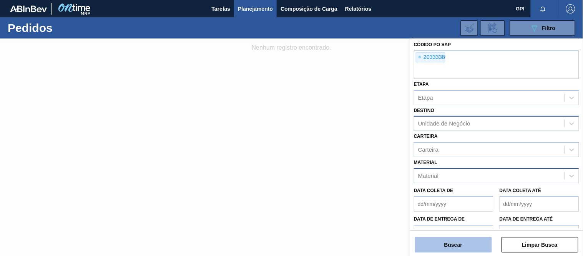
click at [451, 241] on button "Buscar" at bounding box center [453, 244] width 77 height 15
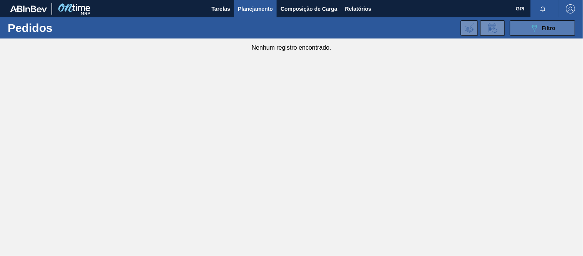
click at [522, 30] on button "089F7B8B-B2A5-4AFE-B5C0-19BA573D28AC Filtro" at bounding box center [542, 27] width 65 height 15
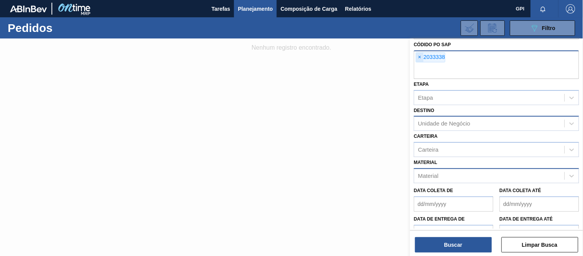
click at [419, 54] on span "×" at bounding box center [420, 57] width 7 height 9
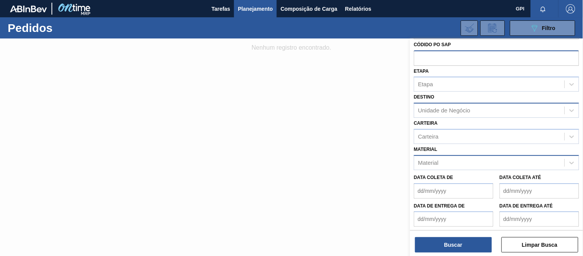
paste input "2033338"
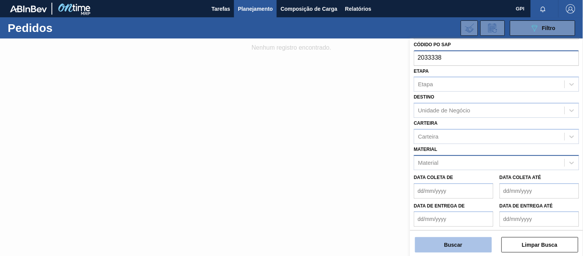
type input "2033338"
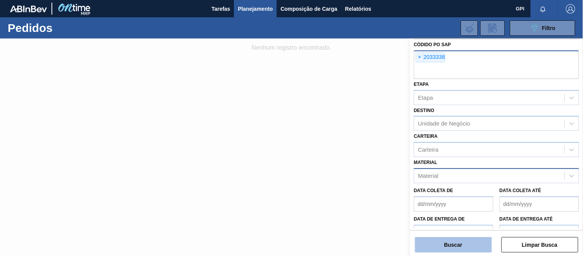
click at [467, 242] on button "Buscar" at bounding box center [453, 244] width 77 height 15
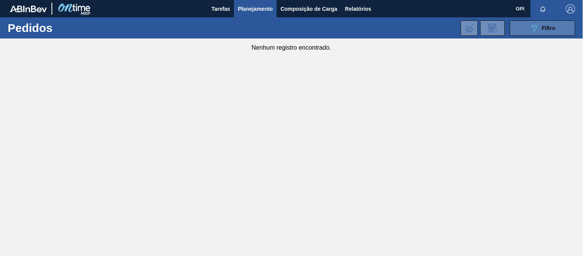
click at [522, 26] on button "089F7B8B-B2A5-4AFE-B5C0-19BA573D28AC Filtro" at bounding box center [542, 27] width 65 height 15
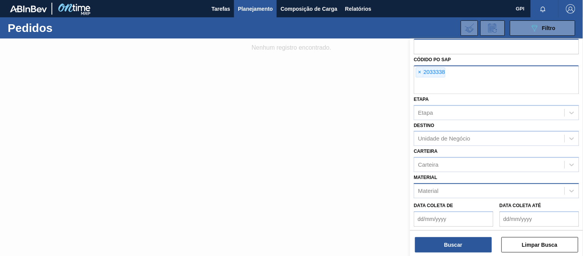
scroll to position [6, 0]
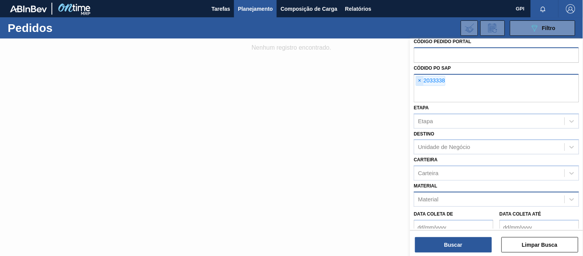
click at [418, 81] on span "×" at bounding box center [420, 80] width 7 height 9
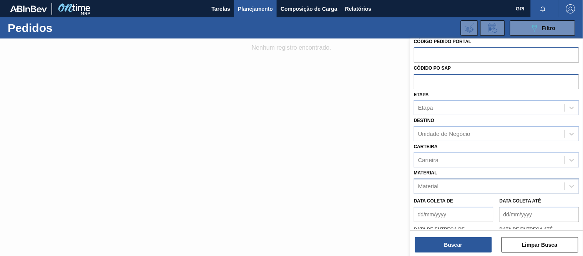
click at [428, 53] on input "text" at bounding box center [496, 54] width 165 height 15
paste input "2033338"
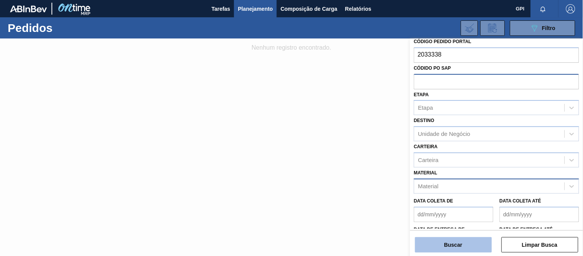
type input "2033338"
click at [459, 237] on button "Buscar" at bounding box center [453, 244] width 77 height 15
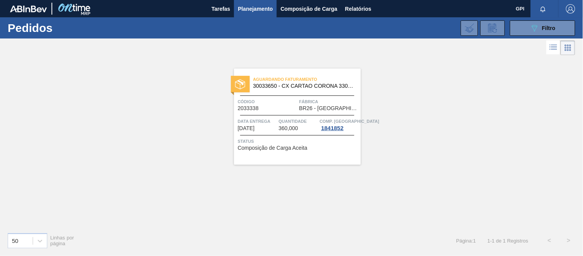
click at [272, 93] on div "Aguardando Faturamento 30033650 - CX CARTAO CORONA 330 C6 NIV24 Código 2033338 …" at bounding box center [297, 116] width 127 height 96
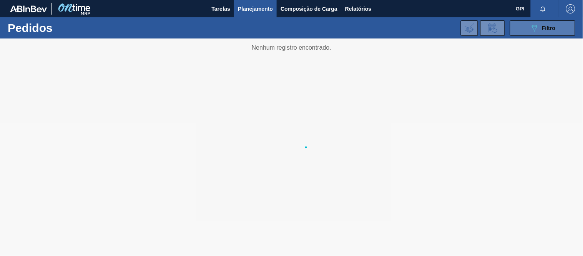
click at [522, 30] on button "089F7B8B-B2A5-4AFE-B5C0-19BA573D28AC Filtro" at bounding box center [542, 27] width 65 height 15
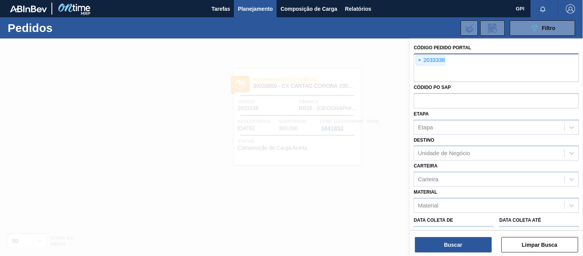
click at [447, 74] on input "text" at bounding box center [496, 74] width 165 height 15
paste input "2033338"
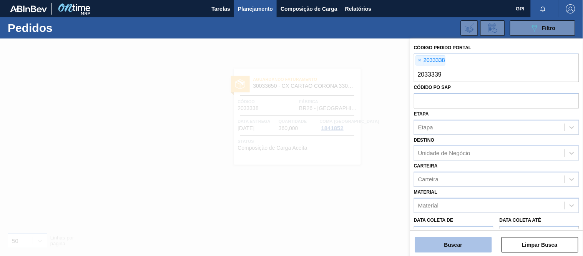
type input "2033339"
click at [473, 247] on button "Buscar" at bounding box center [453, 244] width 77 height 15
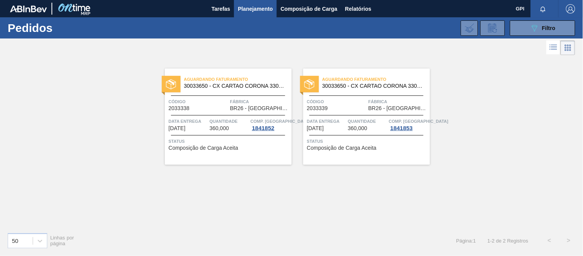
click at [318, 108] on span "2033339" at bounding box center [317, 108] width 21 height 6
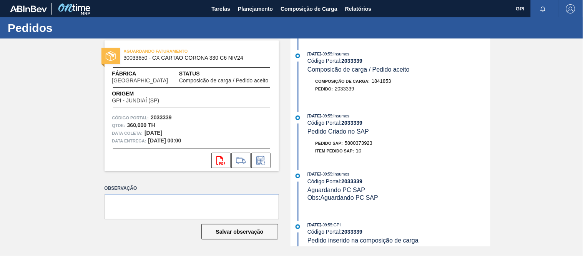
click at [168, 118] on strong "2033339" at bounding box center [161, 117] width 21 height 6
drag, startPoint x: 168, startPoint y: 118, endPoint x: 177, endPoint y: 122, distance: 9.3
click at [169, 118] on strong "2033339" at bounding box center [161, 117] width 21 height 6
copy strong "2033339"
